Goal: Learn about a topic

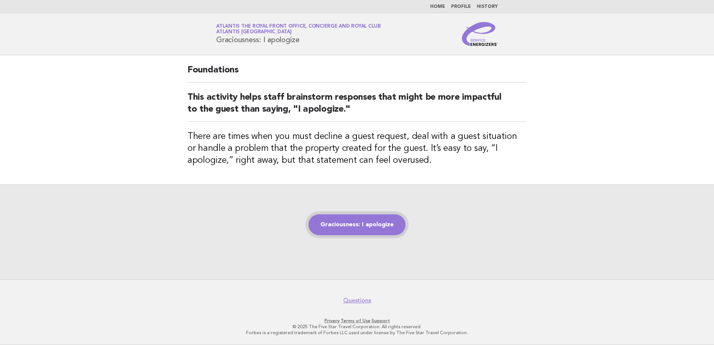
click at [348, 216] on link "Graciousness: I apologize" at bounding box center [356, 224] width 97 height 21
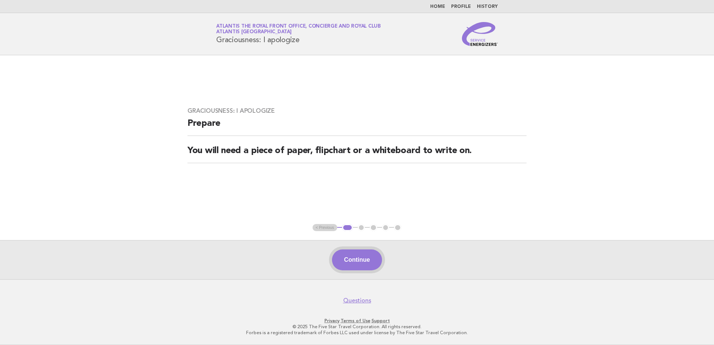
click at [362, 261] on button "Continue" at bounding box center [357, 259] width 50 height 21
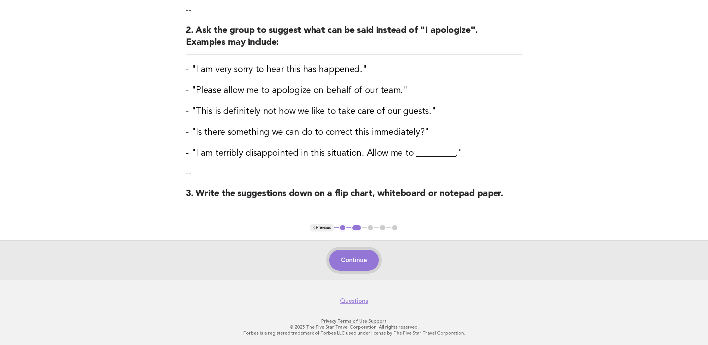
click at [363, 260] on button "Continue" at bounding box center [354, 260] width 50 height 21
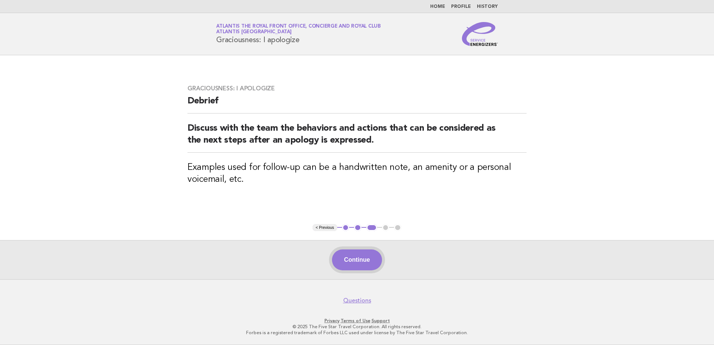
click at [353, 253] on button "Continue" at bounding box center [357, 259] width 50 height 21
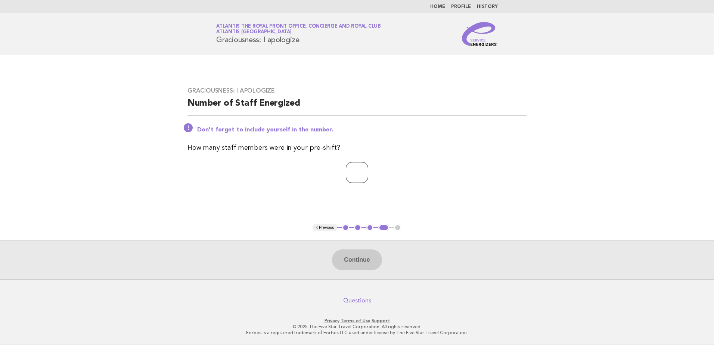
click at [354, 177] on input "number" at bounding box center [357, 172] width 22 height 21
type input "*"
click at [355, 265] on button "Continue" at bounding box center [357, 259] width 50 height 21
